Goal: Information Seeking & Learning: Learn about a topic

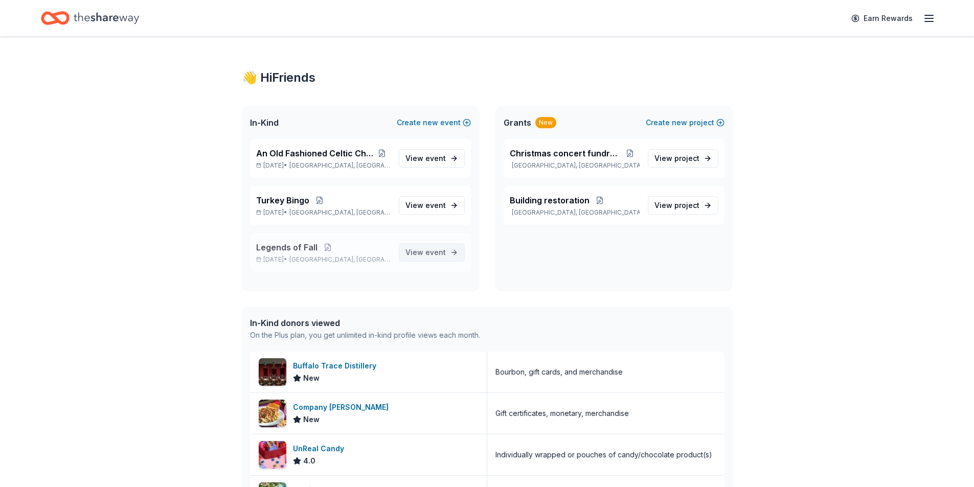
click at [427, 256] on span "event" at bounding box center [435, 252] width 20 height 9
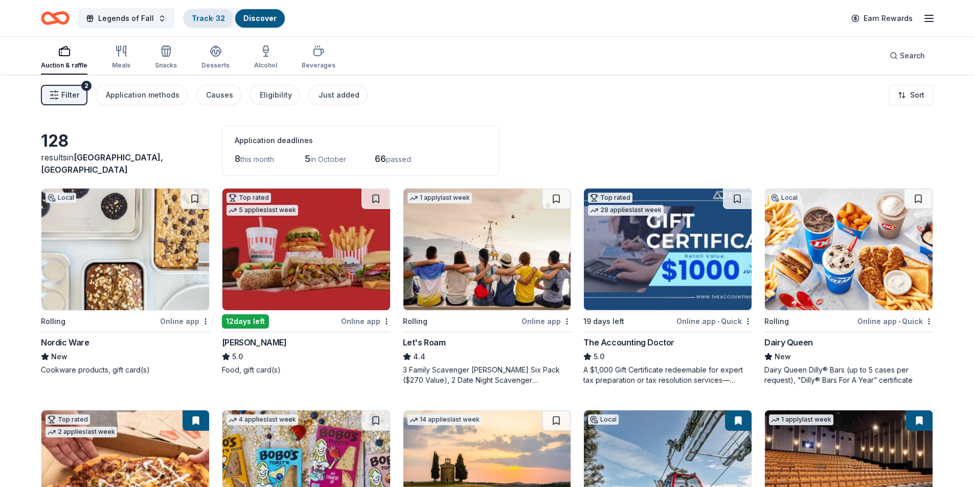
click at [201, 21] on link "Track · 32" at bounding box center [208, 18] width 33 height 9
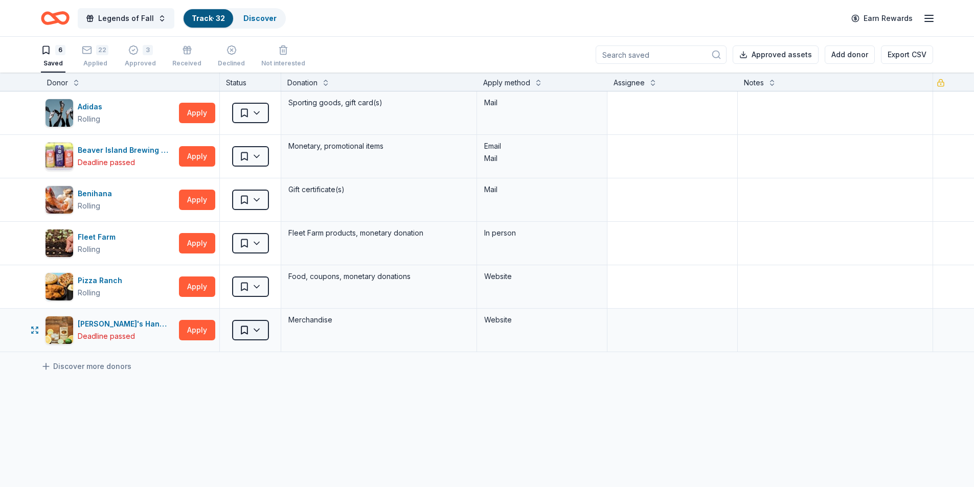
click at [250, 334] on html "Legends of Fall Track · 32 Discover Earn Rewards 6 Saved 22 Applied 3 Approved …" at bounding box center [487, 243] width 974 height 487
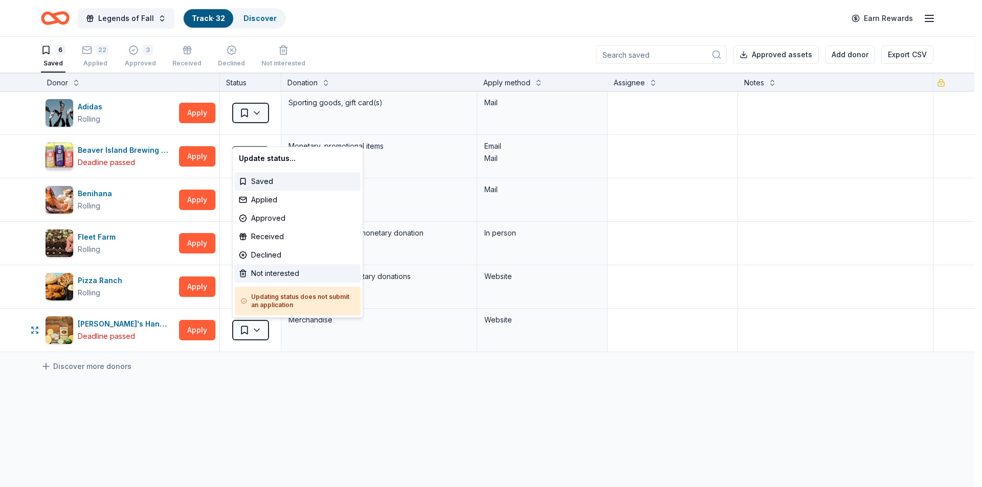
click at [268, 275] on div "Not interested" at bounding box center [298, 273] width 126 height 18
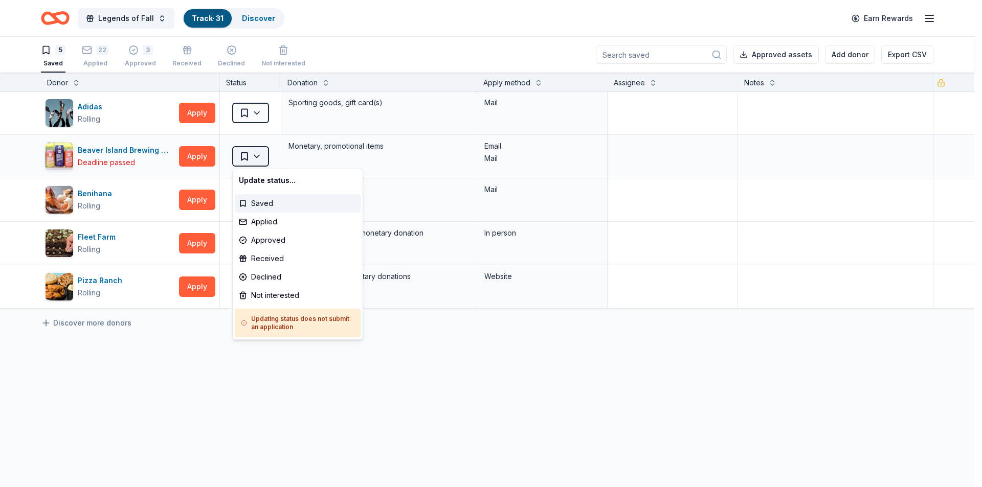
click at [242, 157] on html "Legends of Fall Track · 31 Discover Earn Rewards 5 Saved 22 Applied 3 Approved …" at bounding box center [491, 243] width 982 height 487
click at [262, 295] on div "Not interested" at bounding box center [298, 295] width 126 height 18
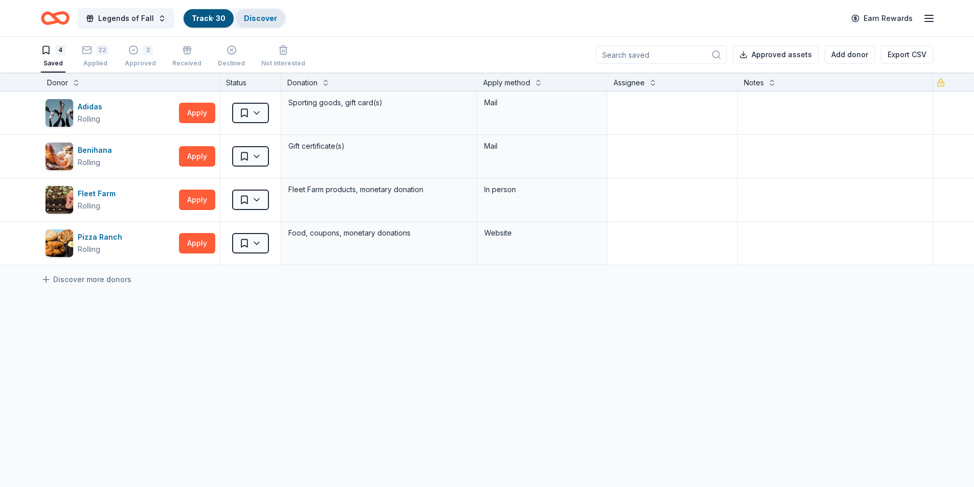
click at [249, 15] on link "Discover" at bounding box center [260, 18] width 33 height 9
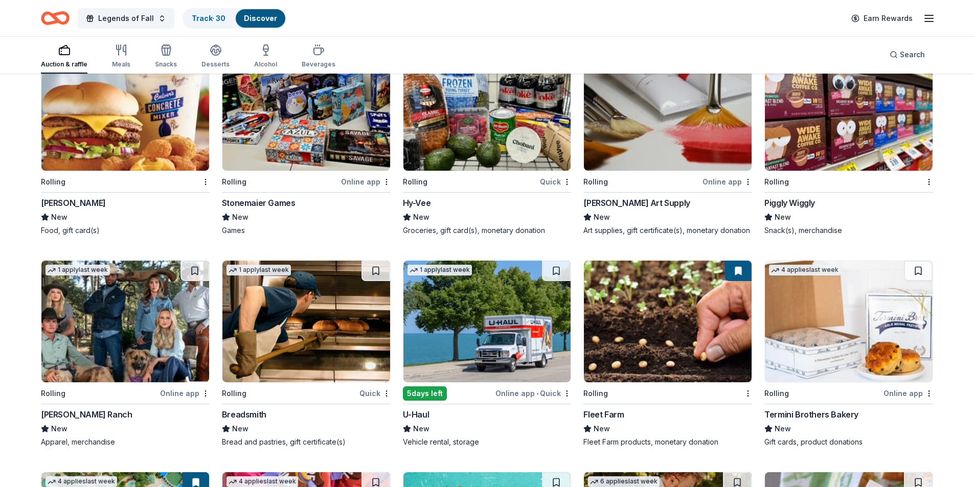
scroll to position [1824, 0]
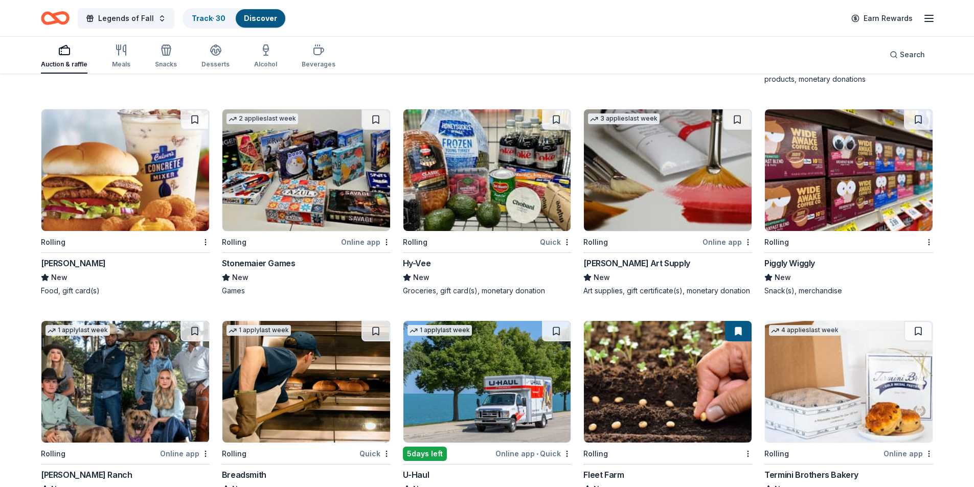
click at [266, 18] on link "Discover" at bounding box center [260, 18] width 33 height 9
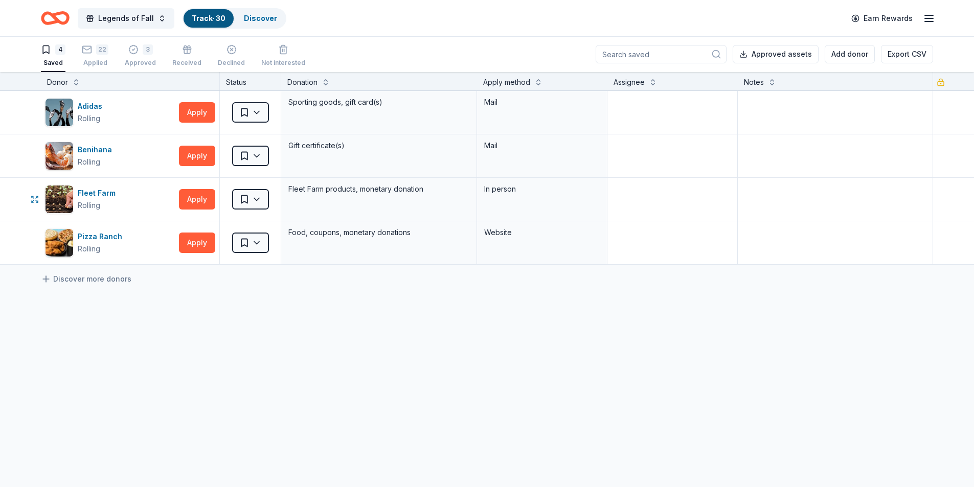
scroll to position [1, 0]
click at [117, 280] on link "Discover more donors" at bounding box center [86, 279] width 91 height 12
